Goal: Find specific page/section: Find specific page/section

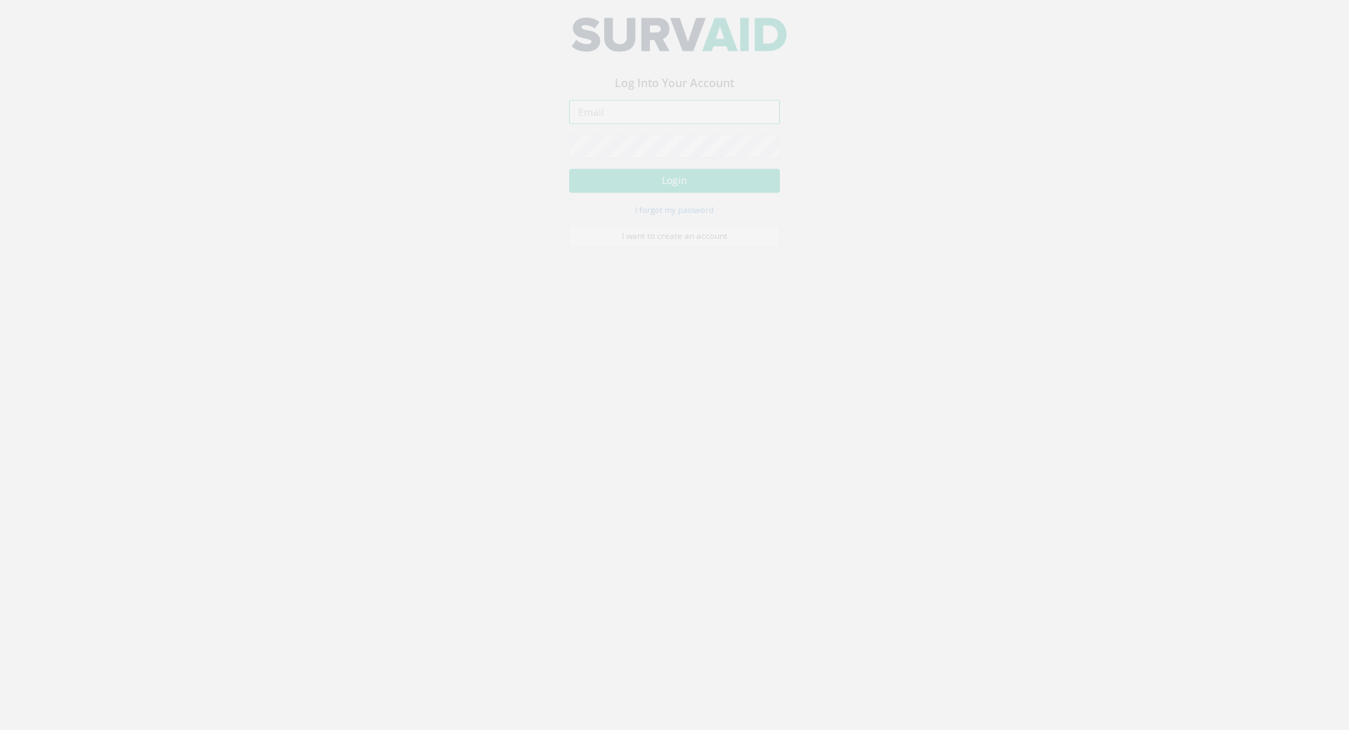
click at [588, 125] on input "email" at bounding box center [674, 123] width 211 height 24
paste input "[PERSON_NAME][EMAIL_ADDRESS][PERSON_NAME][DOMAIN_NAME]"
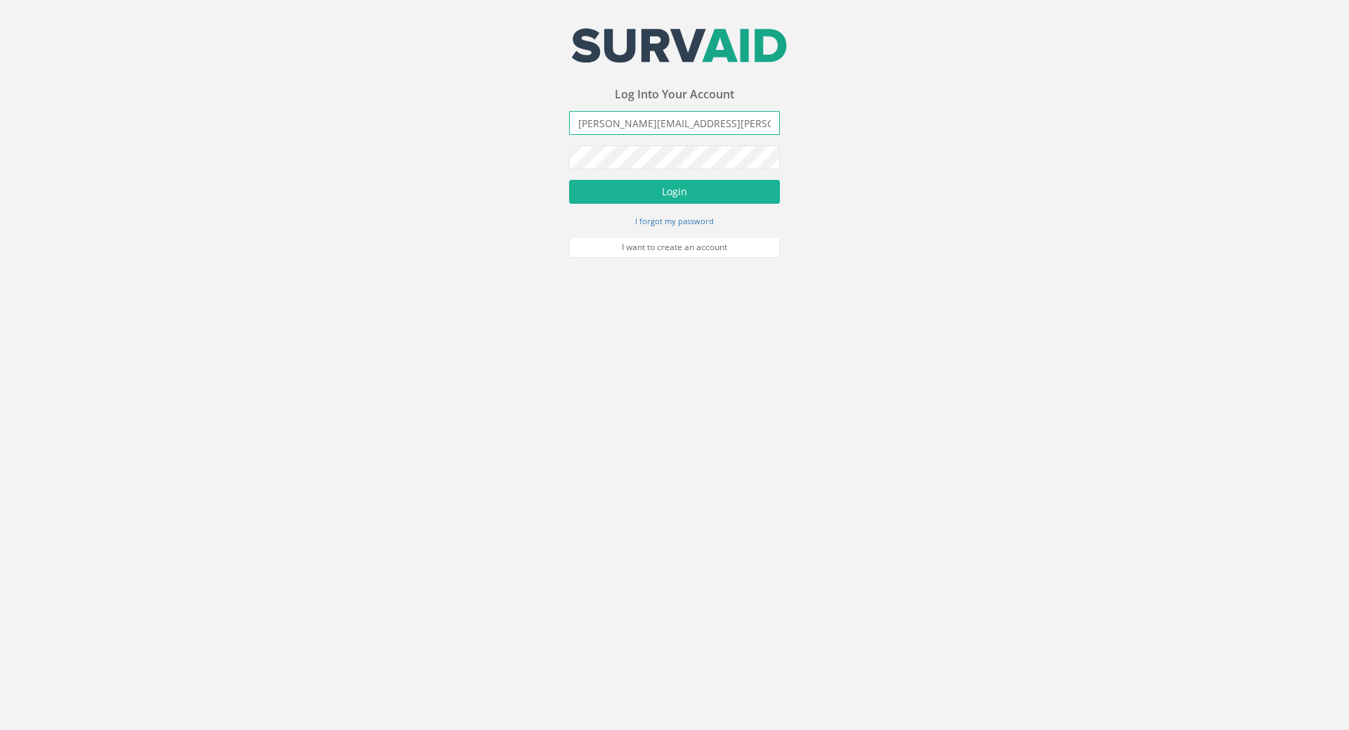
type input "[PERSON_NAME][EMAIL_ADDRESS][PERSON_NAME][DOMAIN_NAME]"
click at [569, 180] on button "Login" at bounding box center [674, 192] width 211 height 24
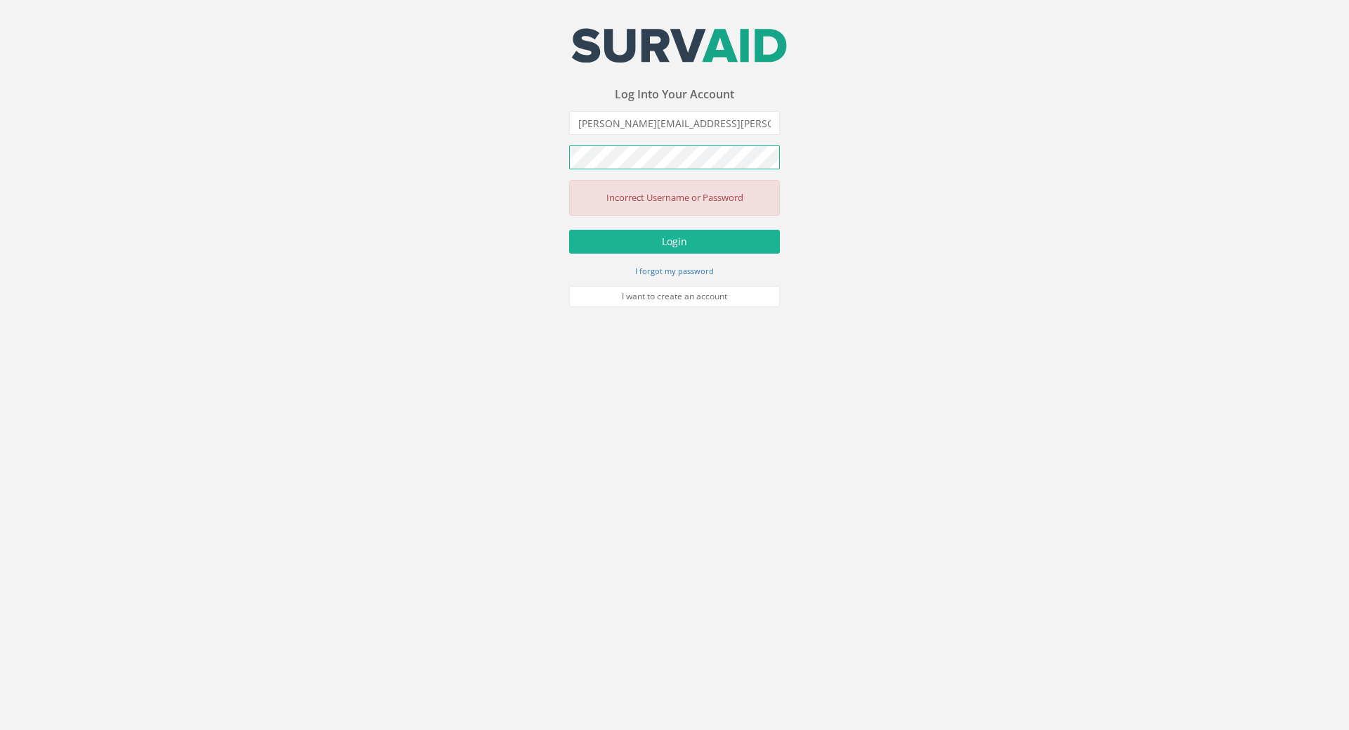
click at [0, 103] on html "Your email address was sucessfully verified - please login below to continue Yo…" at bounding box center [674, 365] width 1349 height 730
click at [569, 230] on button "Login" at bounding box center [674, 242] width 211 height 24
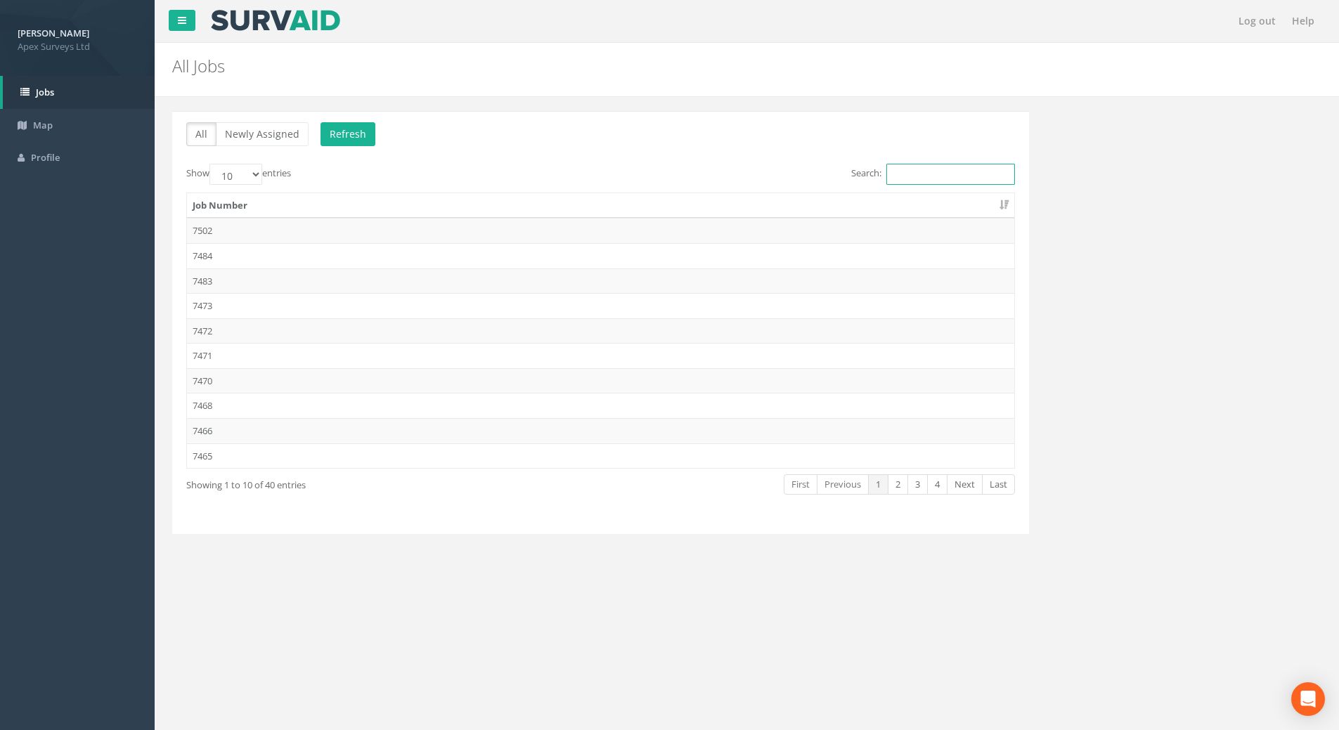
click at [901, 169] on input "Search:" at bounding box center [950, 174] width 129 height 21
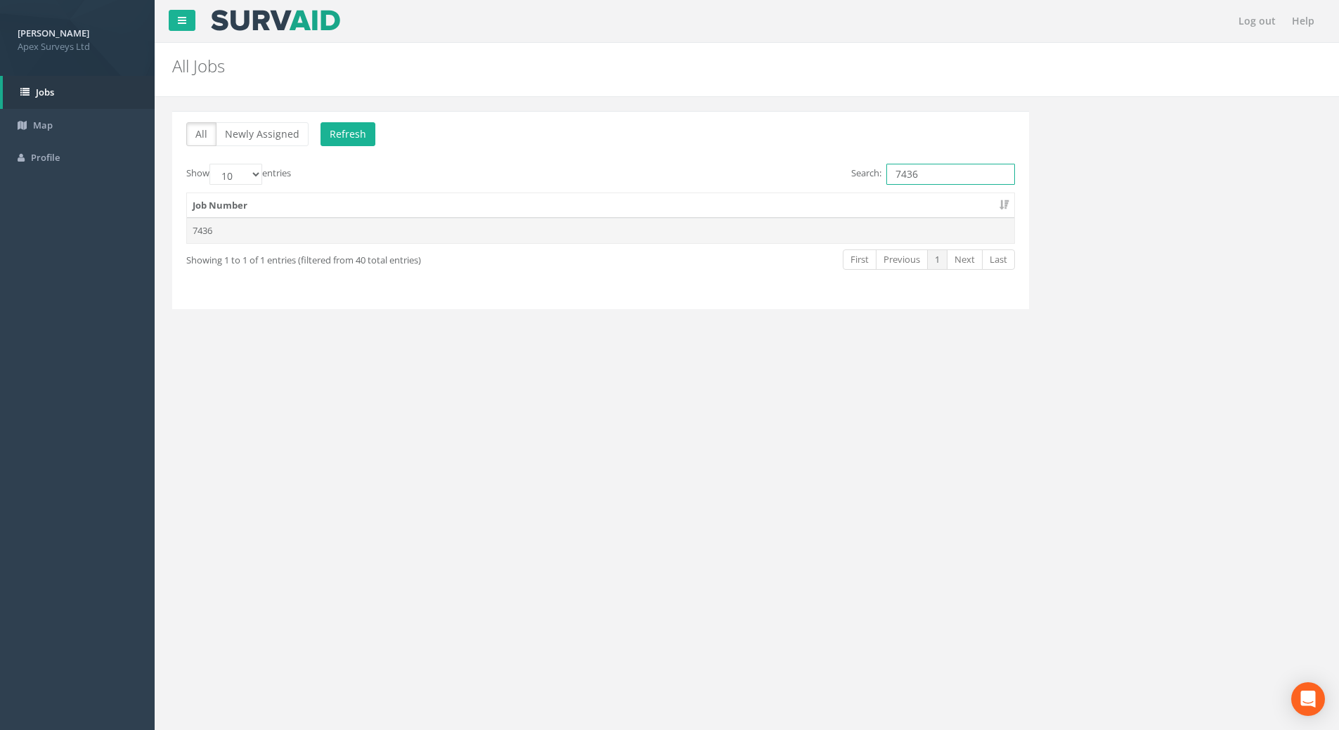
type input "7436"
click at [200, 235] on td "7436" at bounding box center [600, 230] width 827 height 25
